Goal: Transaction & Acquisition: Purchase product/service

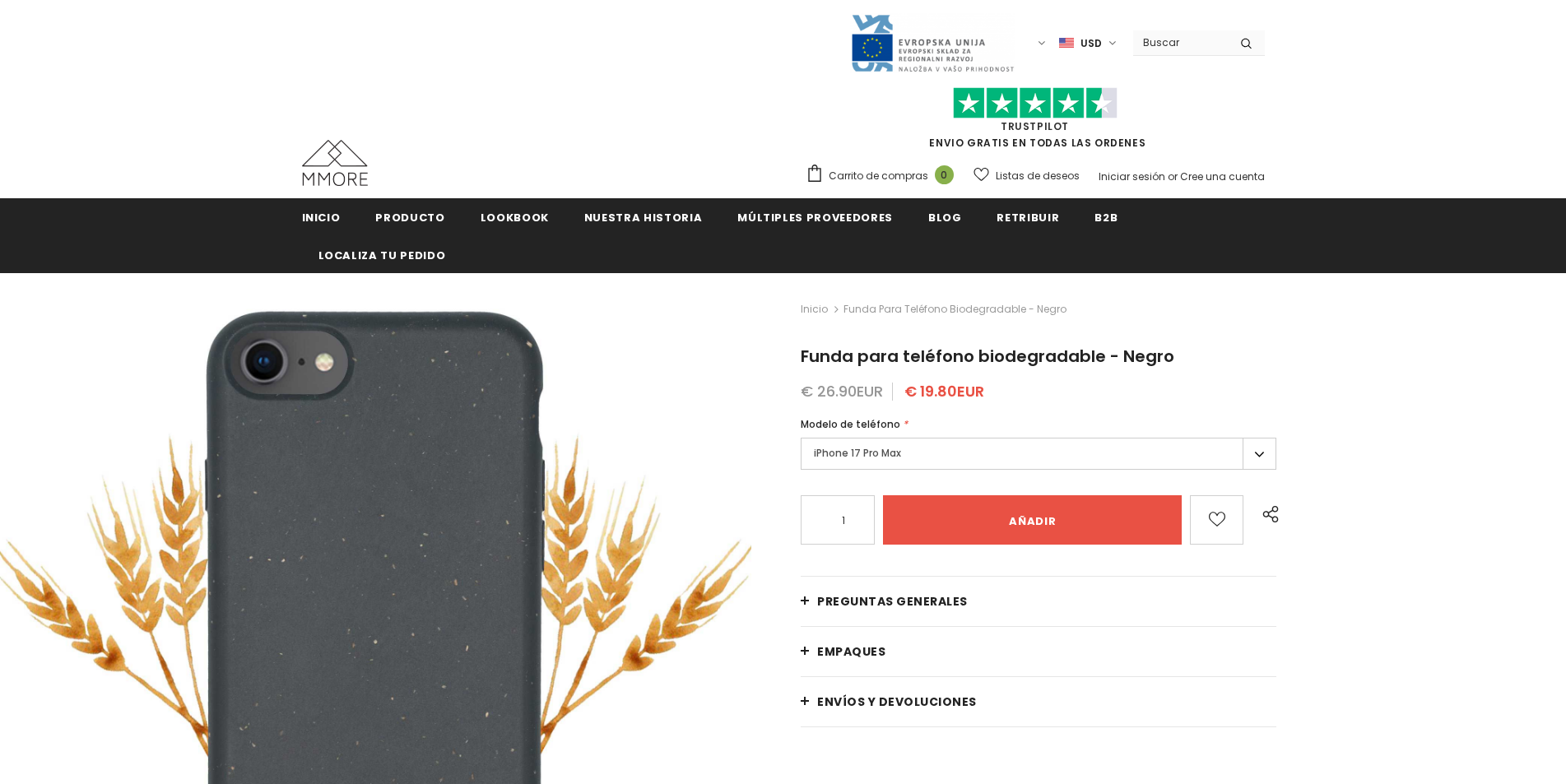
type input "Add to cart"
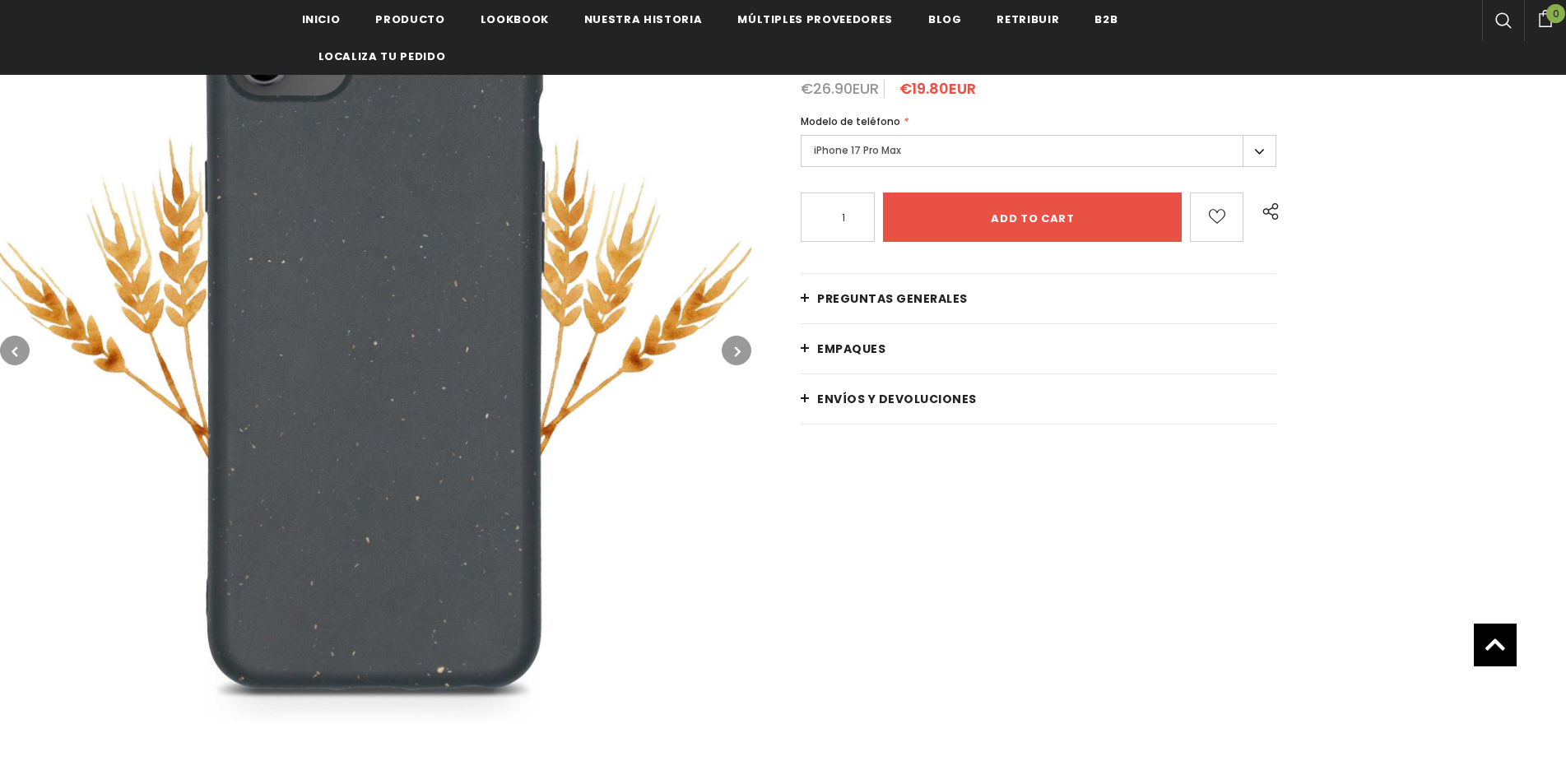
scroll to position [411, 0]
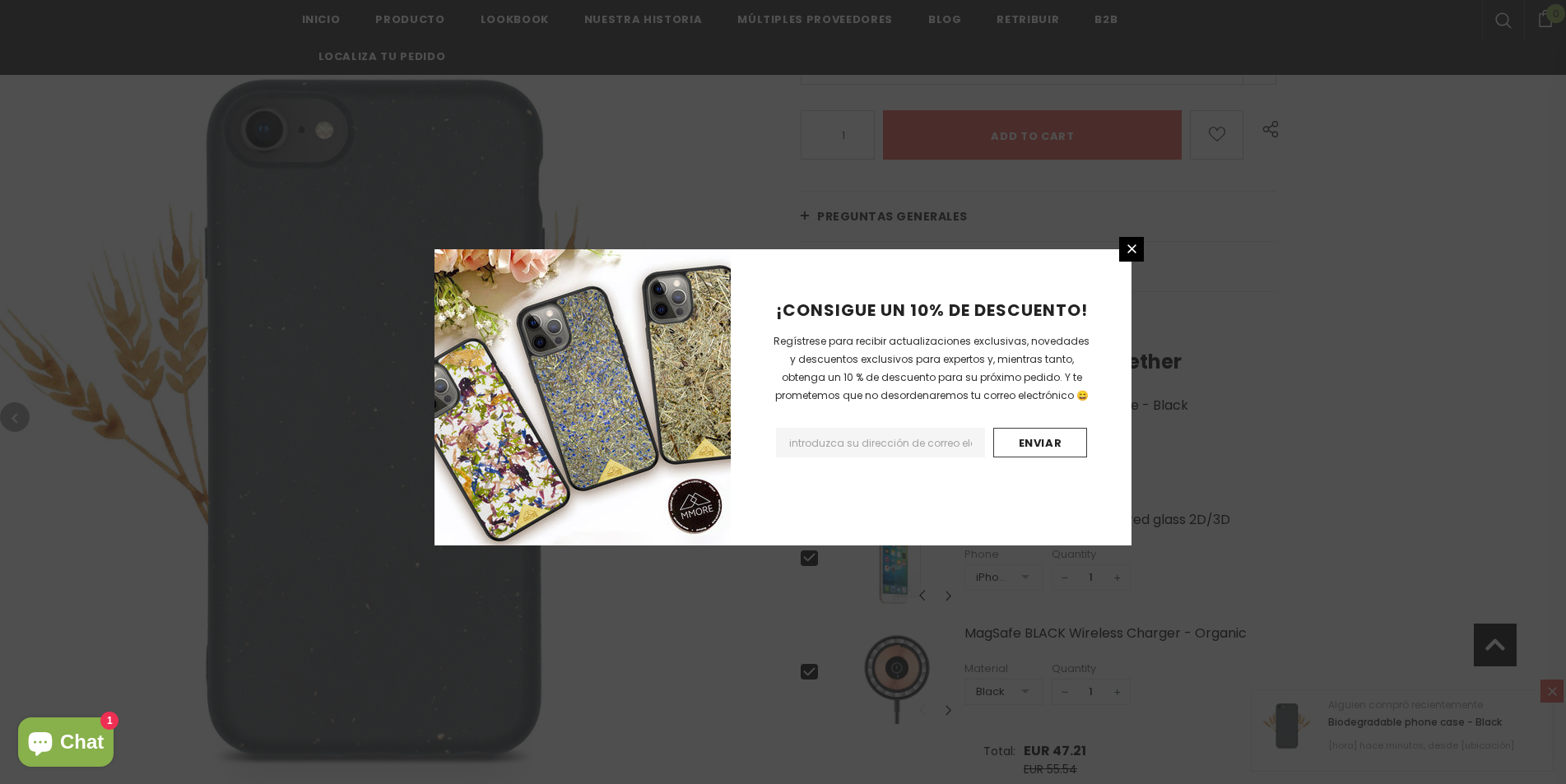
drag, startPoint x: 0, startPoint y: 253, endPoint x: 494, endPoint y: 5, distance: 552.8
click at [0, 253] on div "¡CONSIGUE UN 10% DE DESCUENTO! Regístrese para recibir actualizaciones exclusiv…" at bounding box center [783, 392] width 1566 height 784
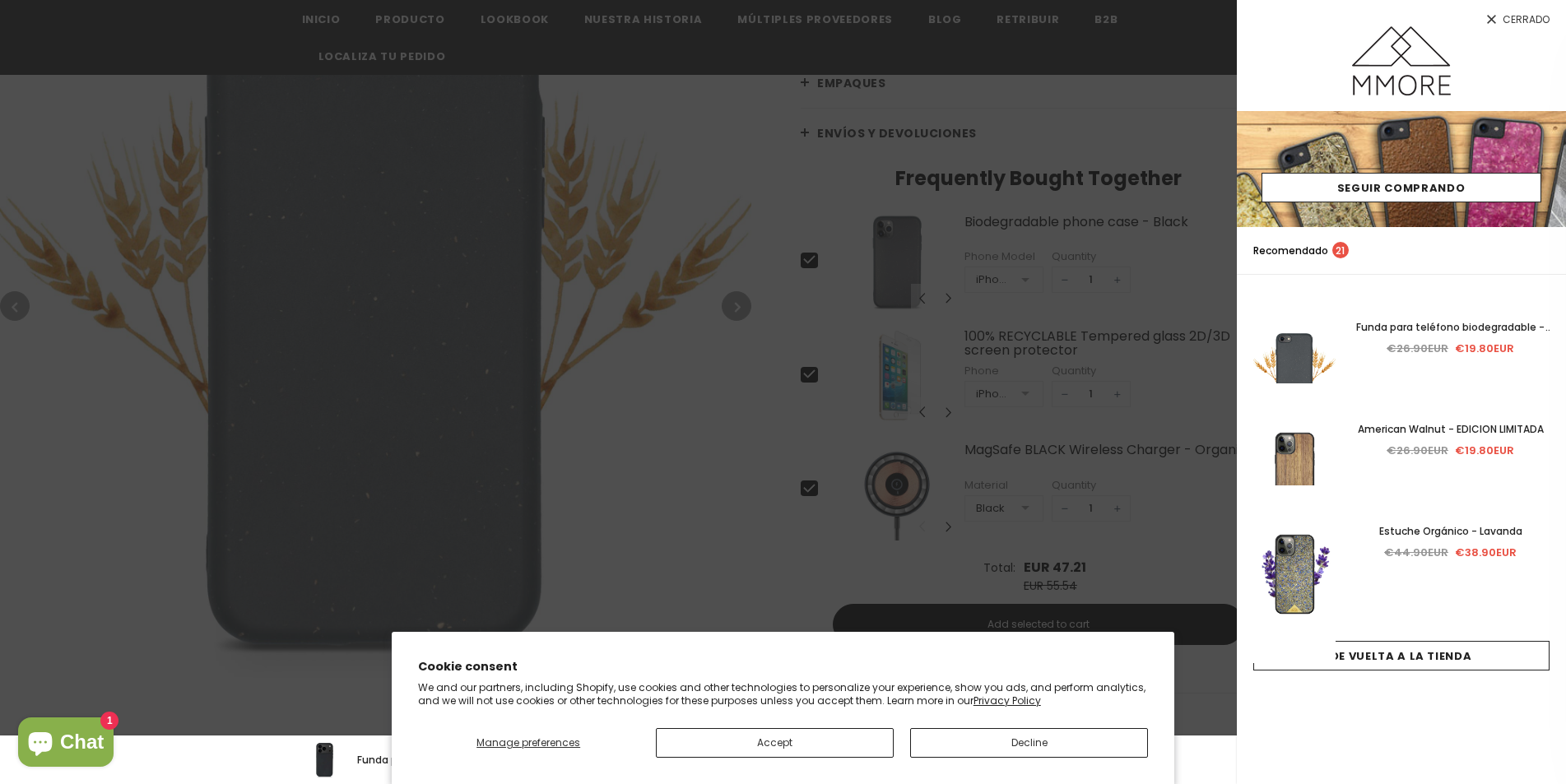
scroll to position [597, 0]
